Goal: Navigation & Orientation: Find specific page/section

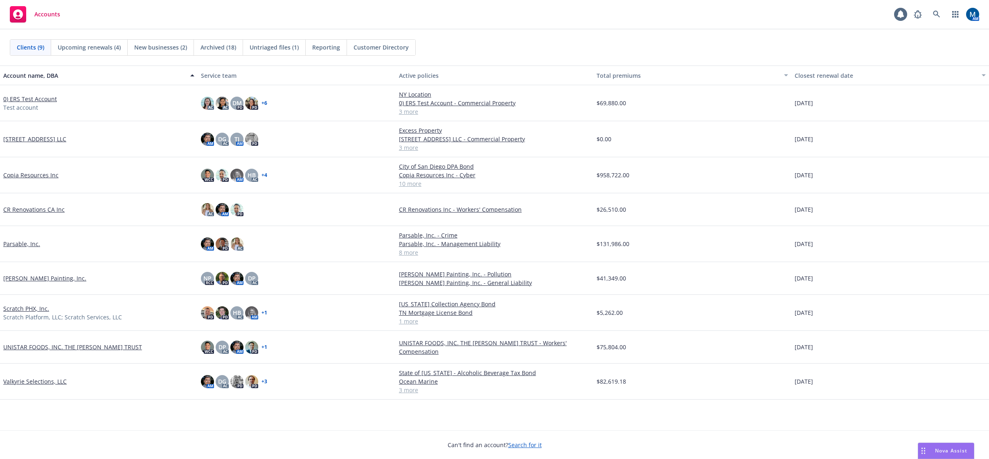
click at [129, 17] on div "Accounts 1 AM" at bounding box center [494, 14] width 989 height 29
